Goal: Task Accomplishment & Management: Use online tool/utility

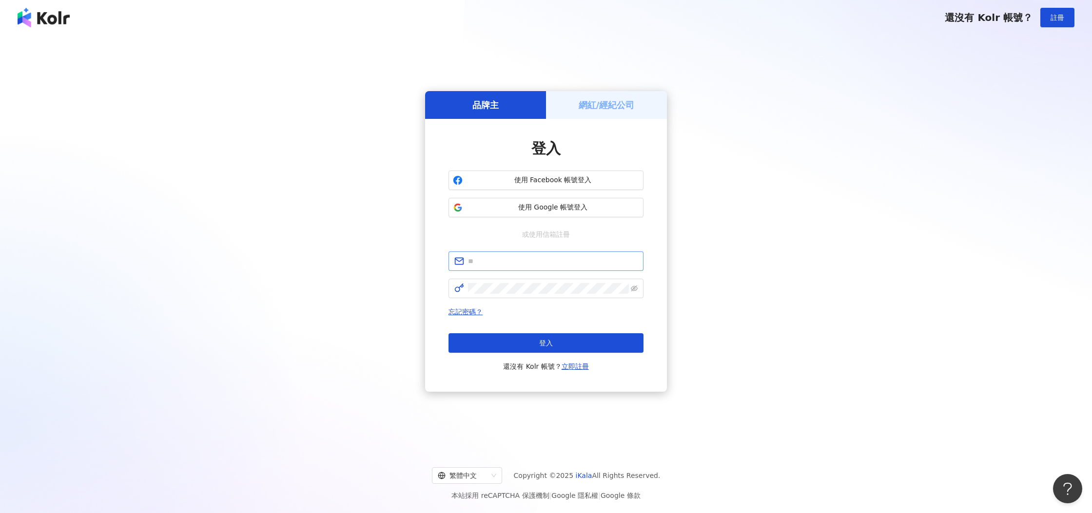
click at [563, 255] on span at bounding box center [546, 262] width 195 height 20
click at [564, 257] on input "text" at bounding box center [553, 261] width 170 height 11
drag, startPoint x: 621, startPoint y: 102, endPoint x: 623, endPoint y: 122, distance: 20.1
click at [621, 102] on h5 "網紅/經紀公司" at bounding box center [607, 105] width 56 height 12
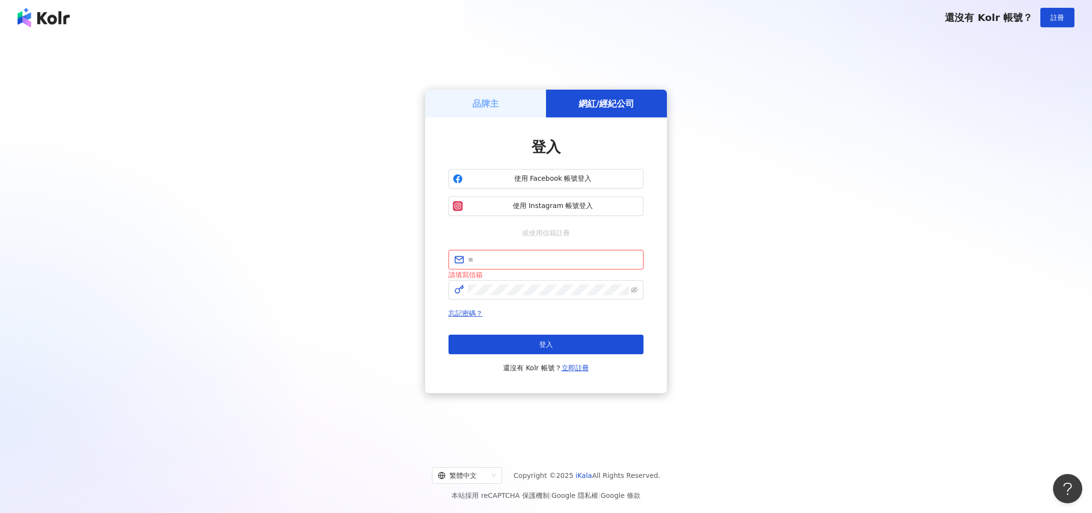
click at [531, 261] on input "text" at bounding box center [553, 260] width 170 height 11
type input "**********"
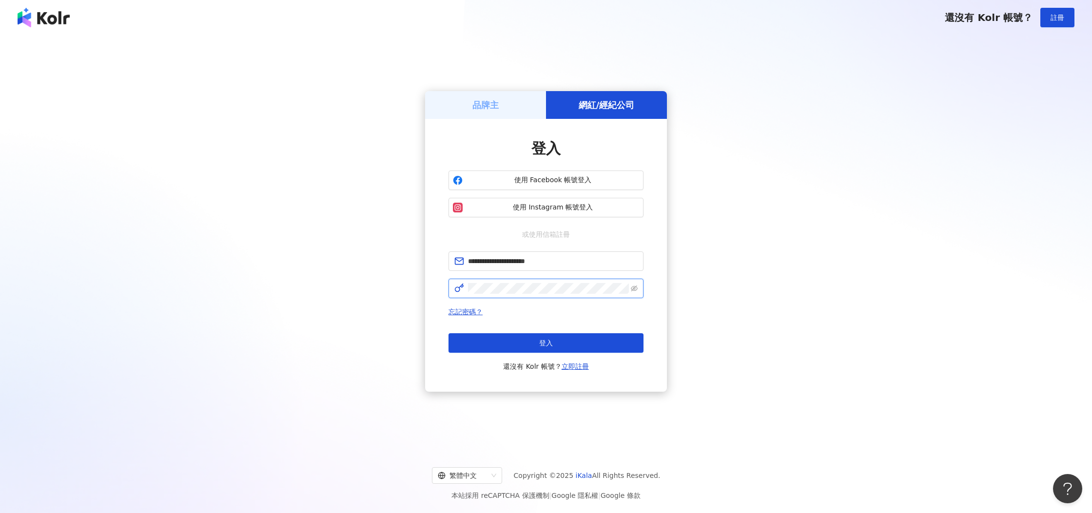
click button "登入" at bounding box center [546, 344] width 195 height 20
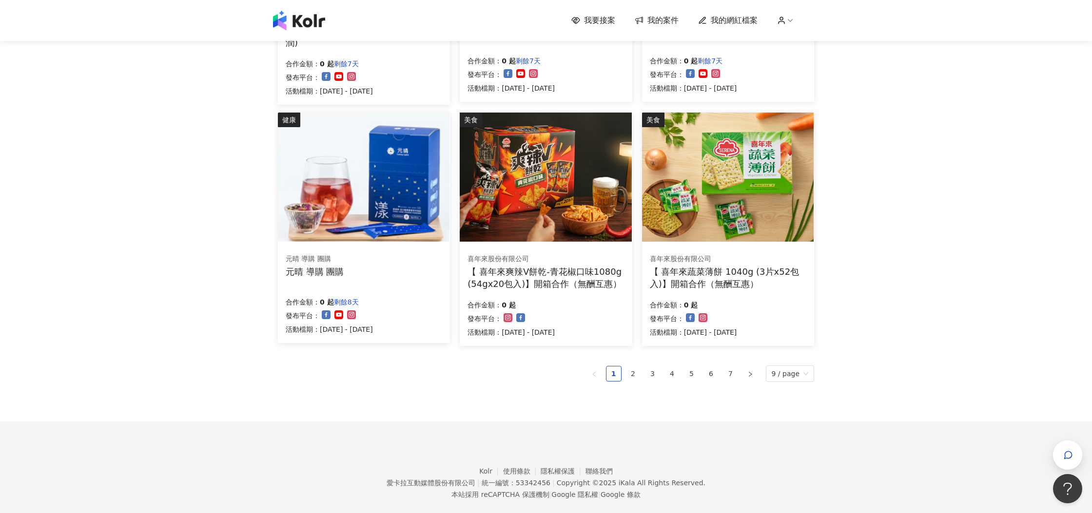
scroll to position [534, 0]
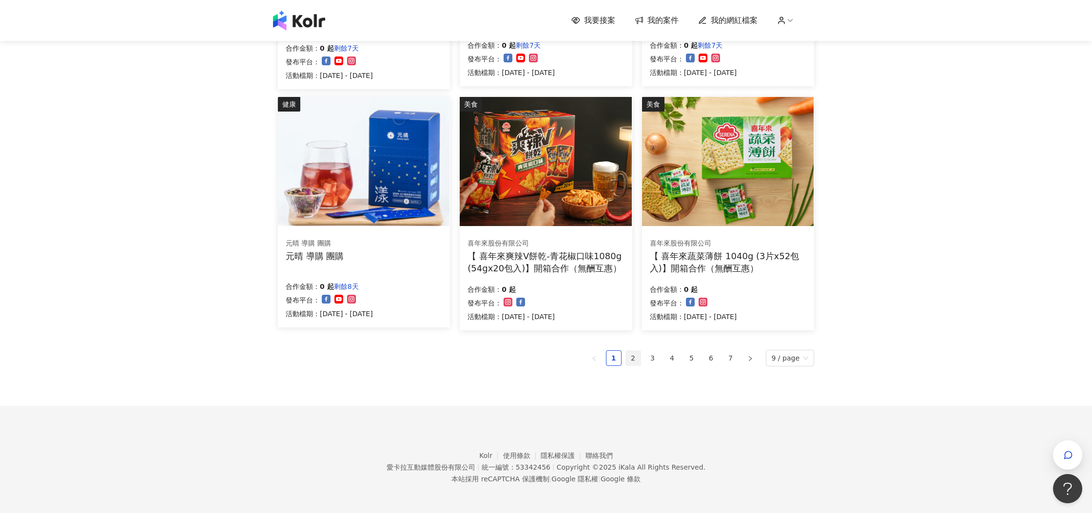
click at [636, 358] on link "2" at bounding box center [633, 358] width 15 height 15
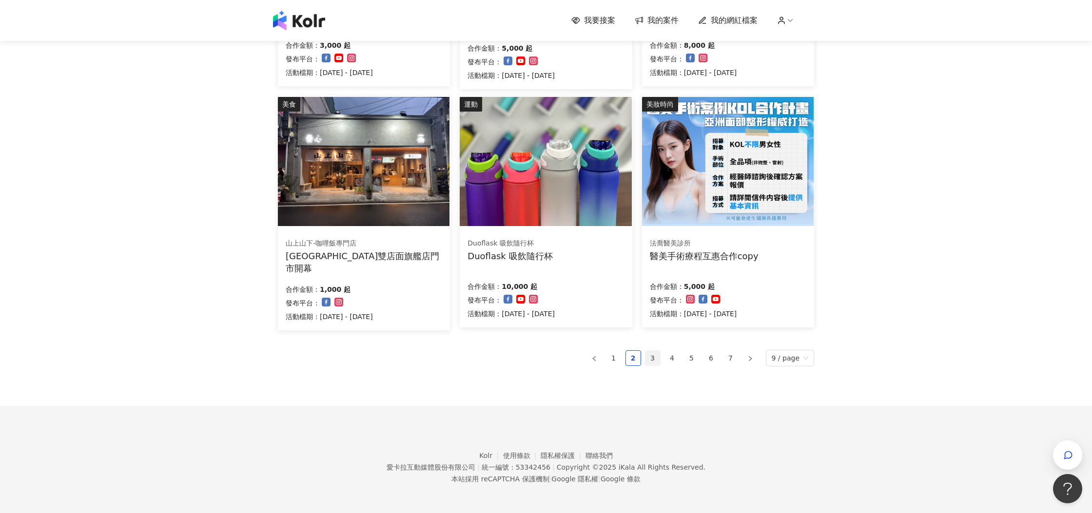
click at [657, 360] on link "3" at bounding box center [653, 358] width 15 height 15
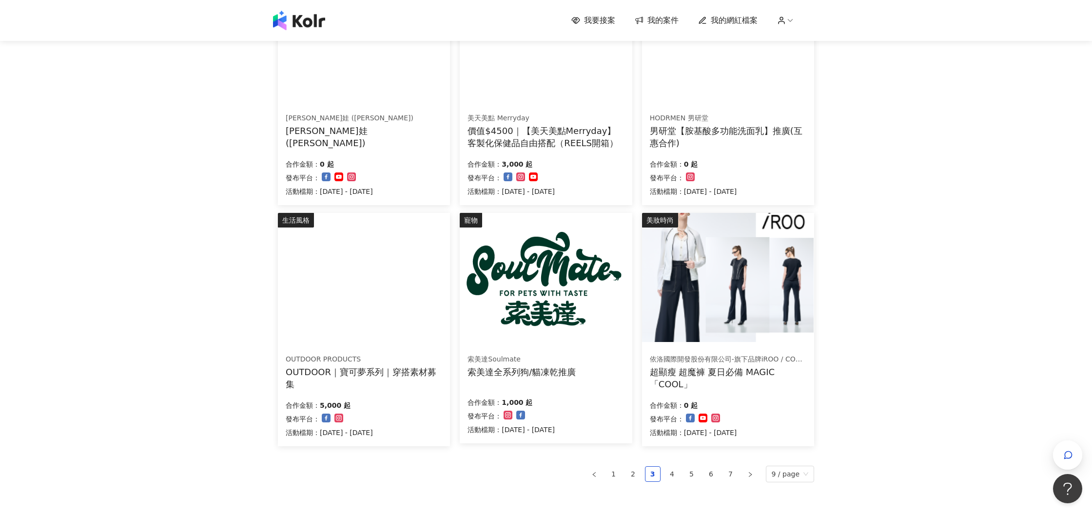
scroll to position [496, 0]
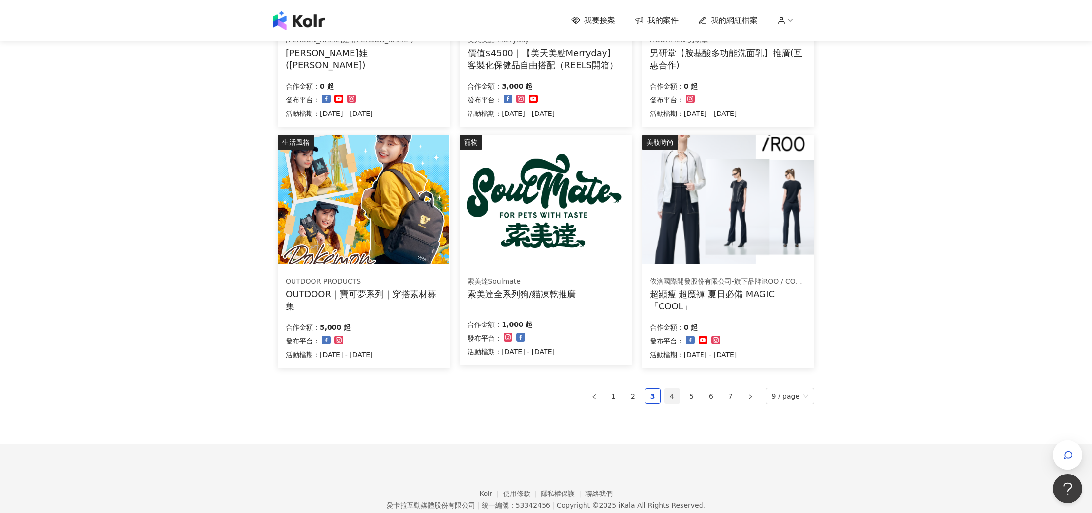
click at [672, 392] on link "4" at bounding box center [672, 396] width 15 height 15
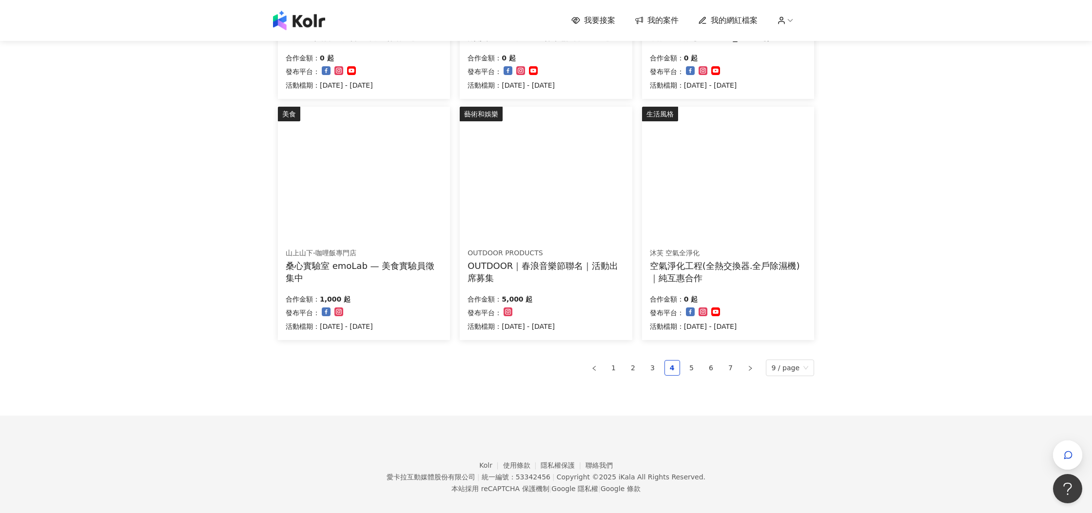
scroll to position [534, 0]
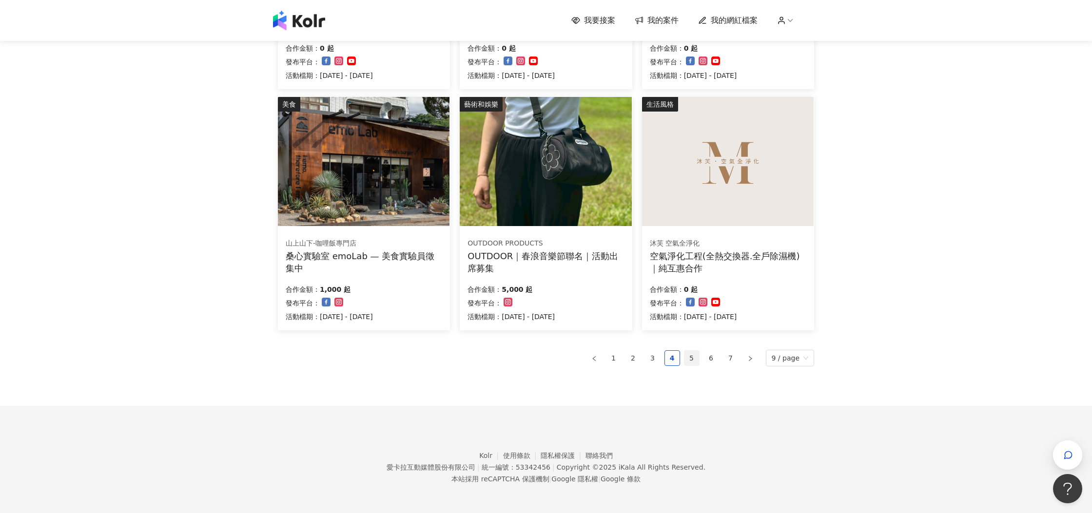
click at [696, 356] on link "5" at bounding box center [692, 358] width 15 height 15
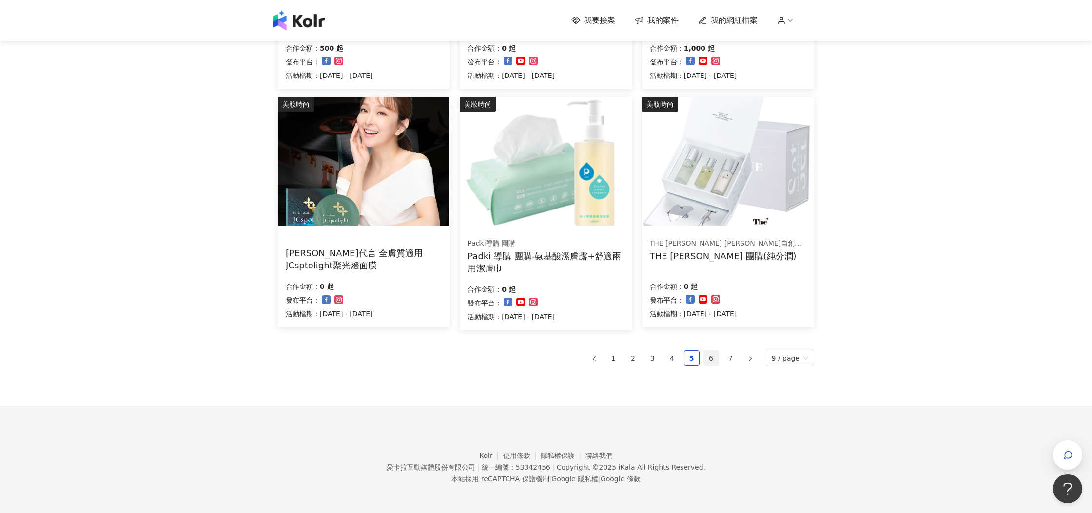
click at [712, 360] on link "6" at bounding box center [711, 358] width 15 height 15
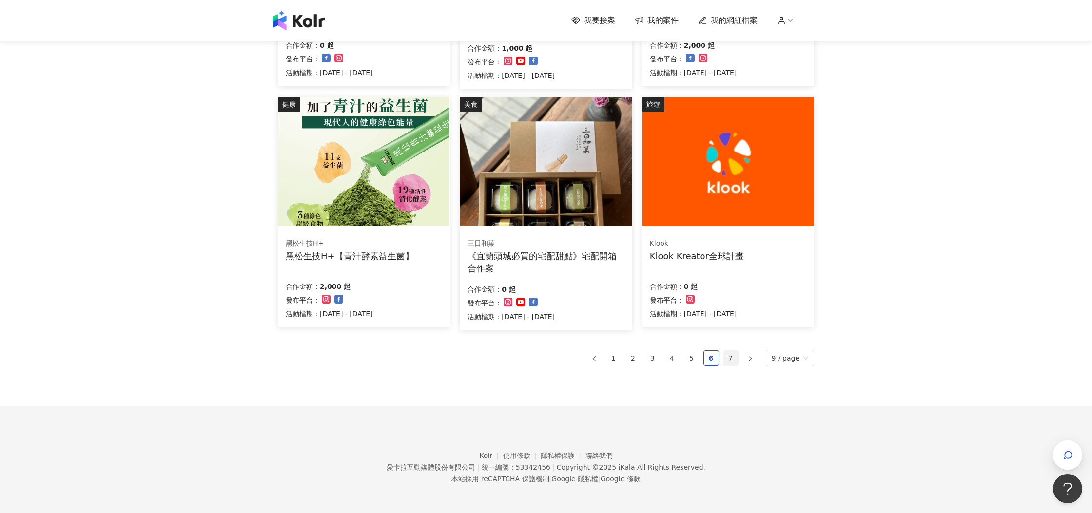
click at [734, 357] on link "7" at bounding box center [731, 358] width 15 height 15
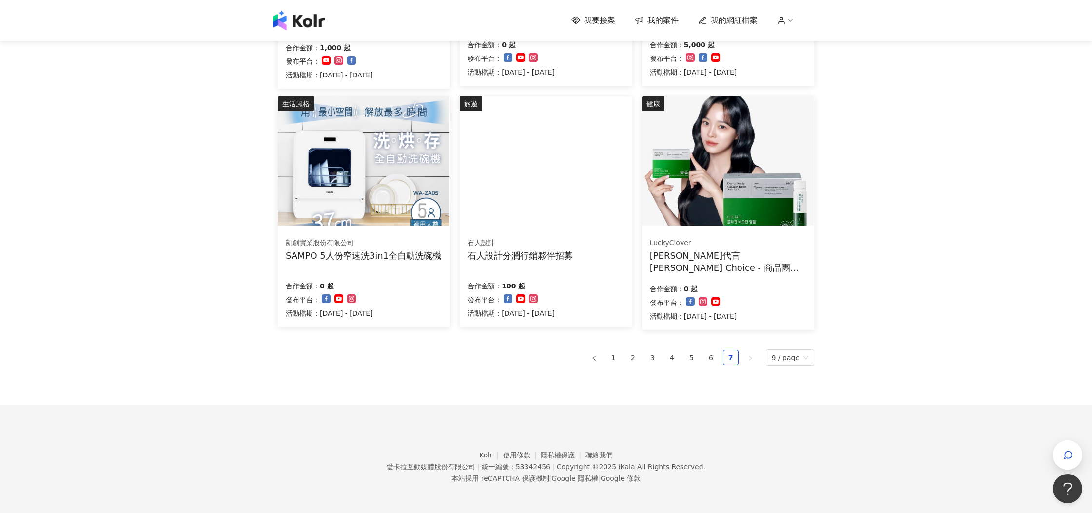
scroll to position [0, 0]
